Goal: Information Seeking & Learning: Learn about a topic

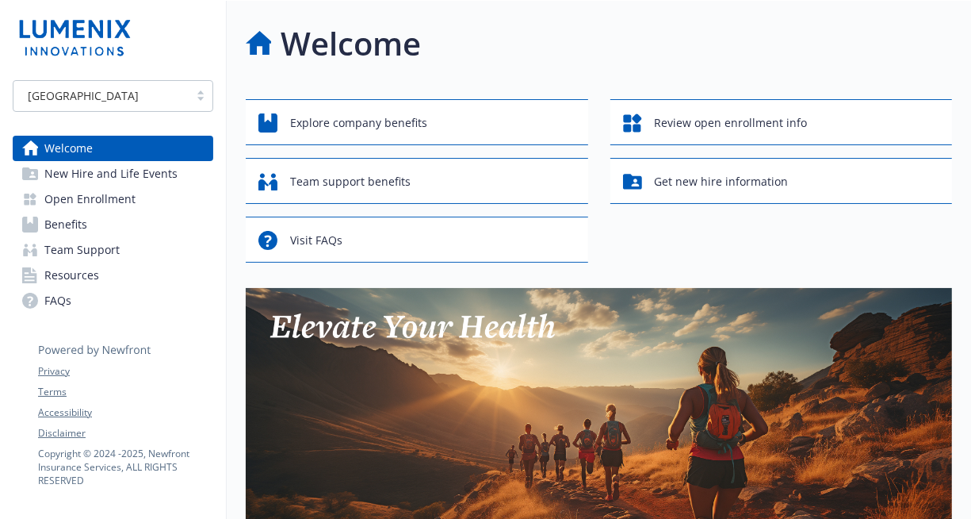
click at [383, 367] on img at bounding box center [599, 439] width 706 height 303
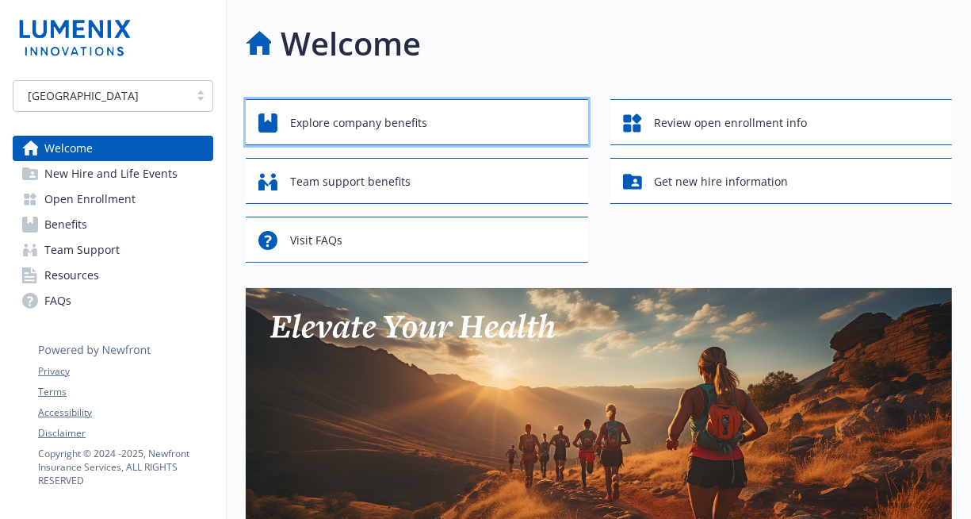
click at [431, 118] on div "Explore company benefits" at bounding box center [419, 123] width 322 height 30
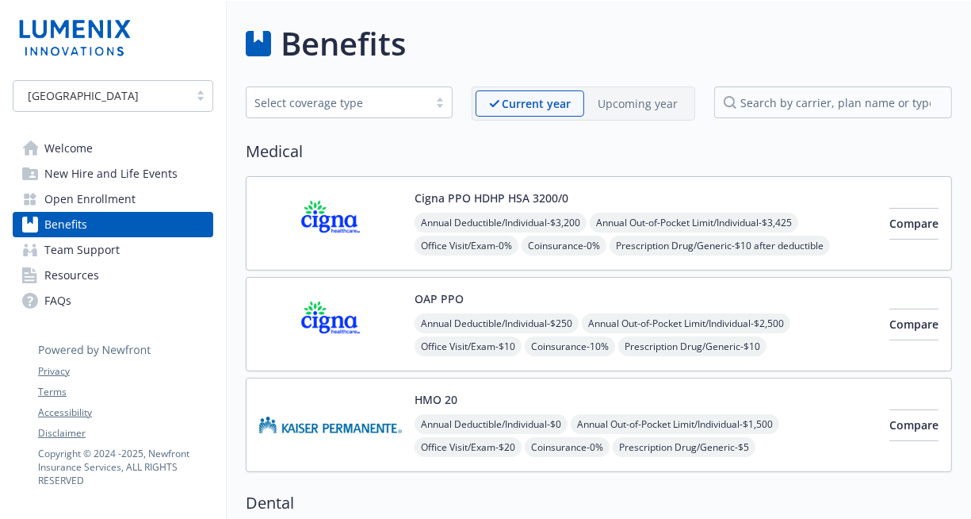
click at [649, 36] on div "Benefits" at bounding box center [599, 44] width 706 height 48
